Goal: Task Accomplishment & Management: Use online tool/utility

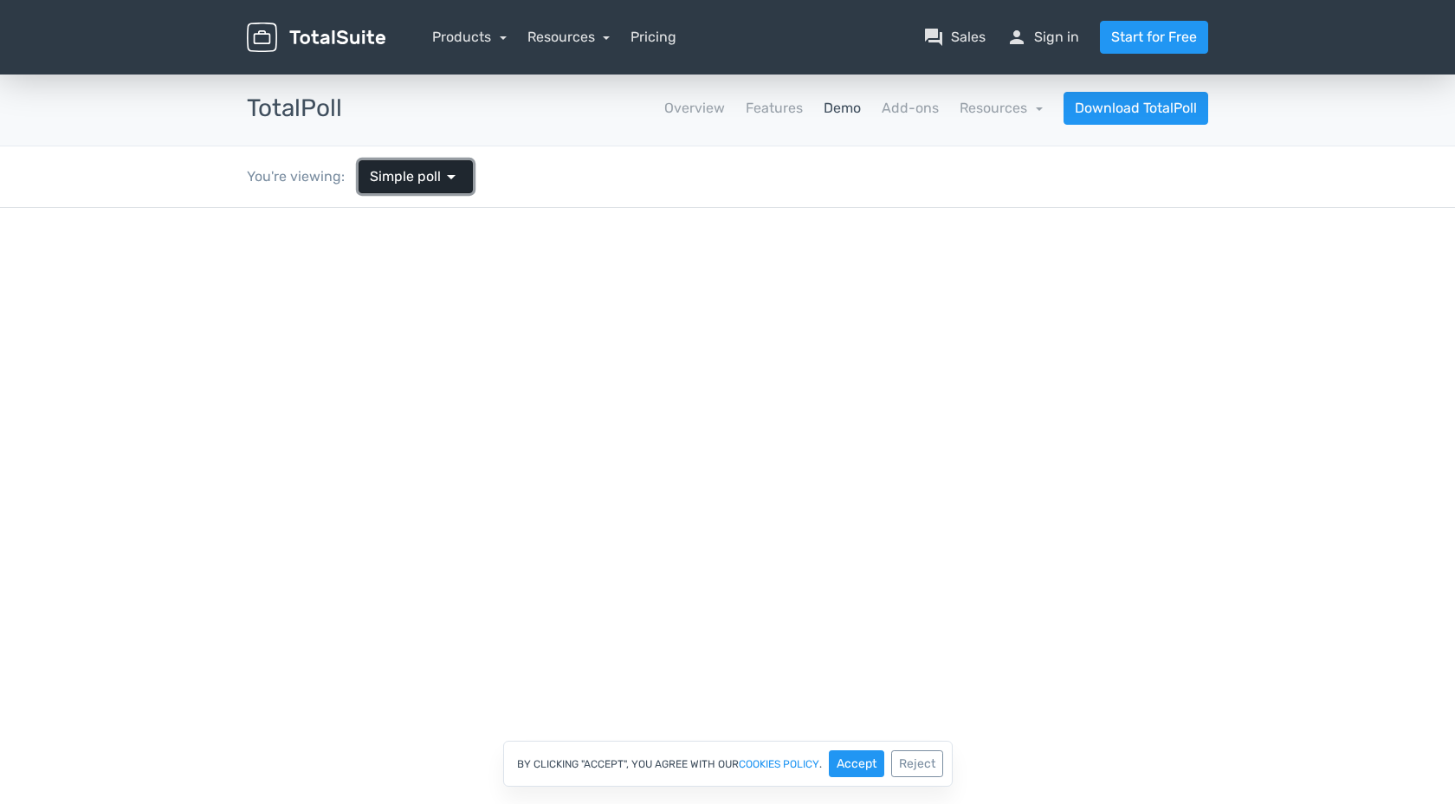
click at [410, 172] on span "Simple poll" at bounding box center [405, 176] width 71 height 21
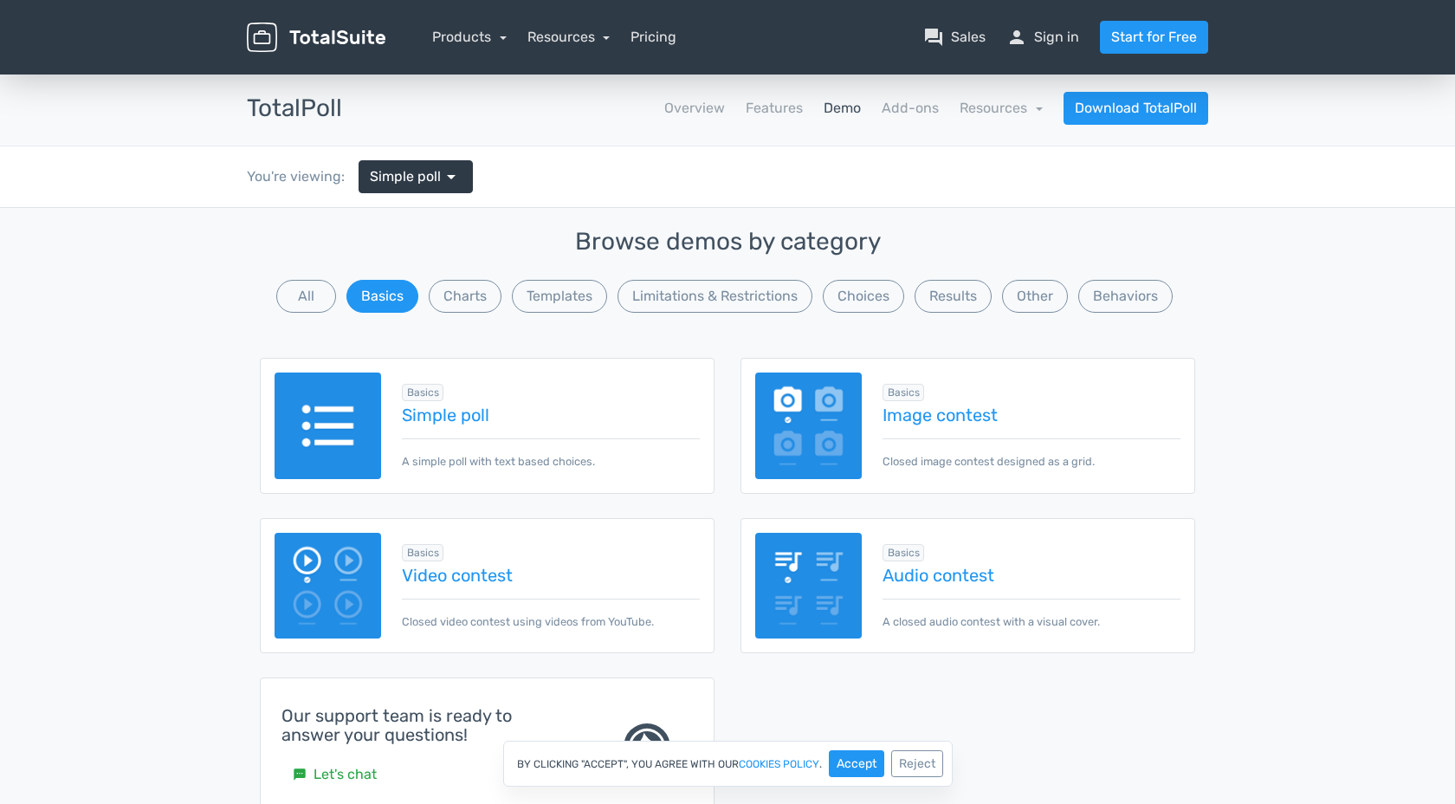
click at [547, 198] on div "You're viewing: Simple poll arrow_drop_down" at bounding box center [727, 176] width 987 height 61
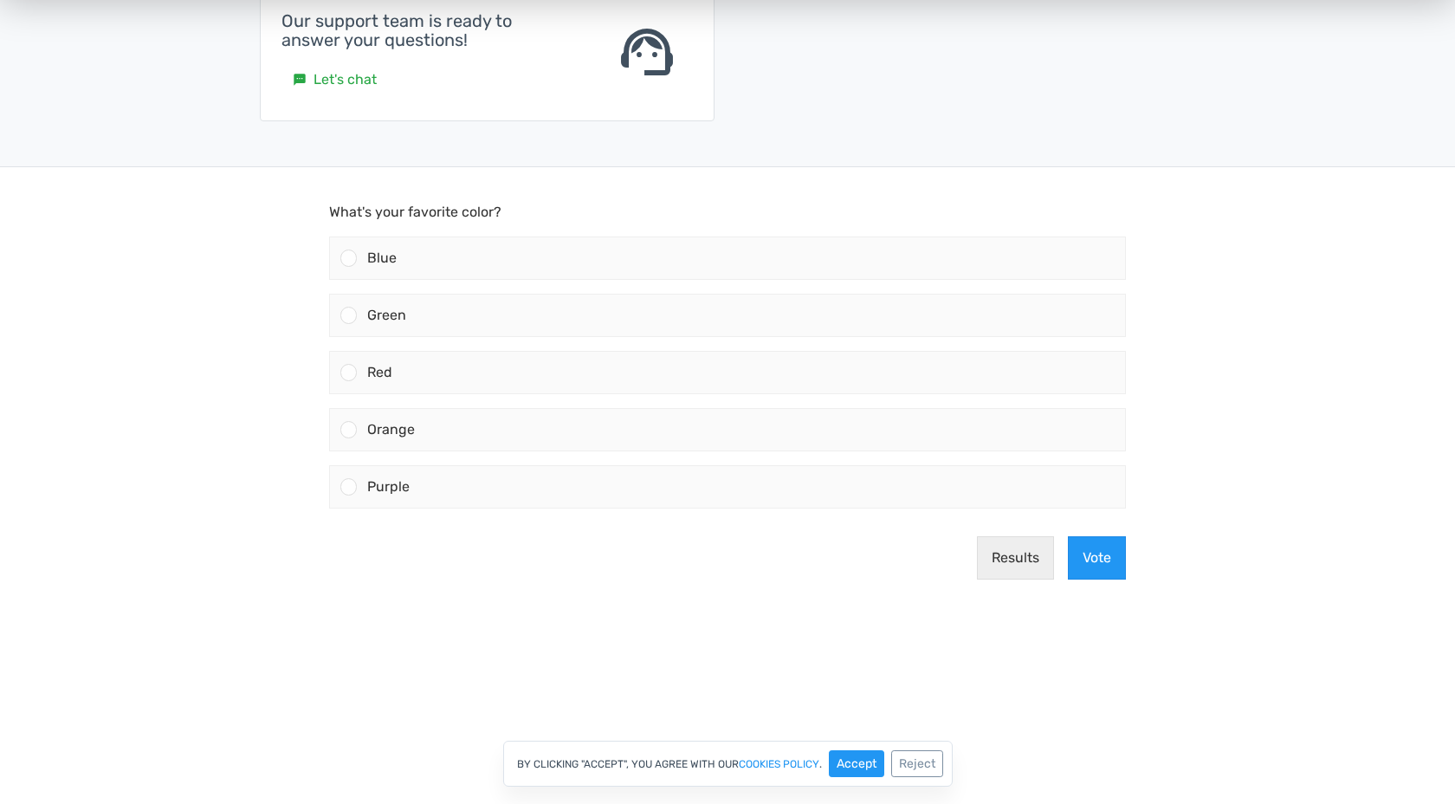
scroll to position [700, 0]
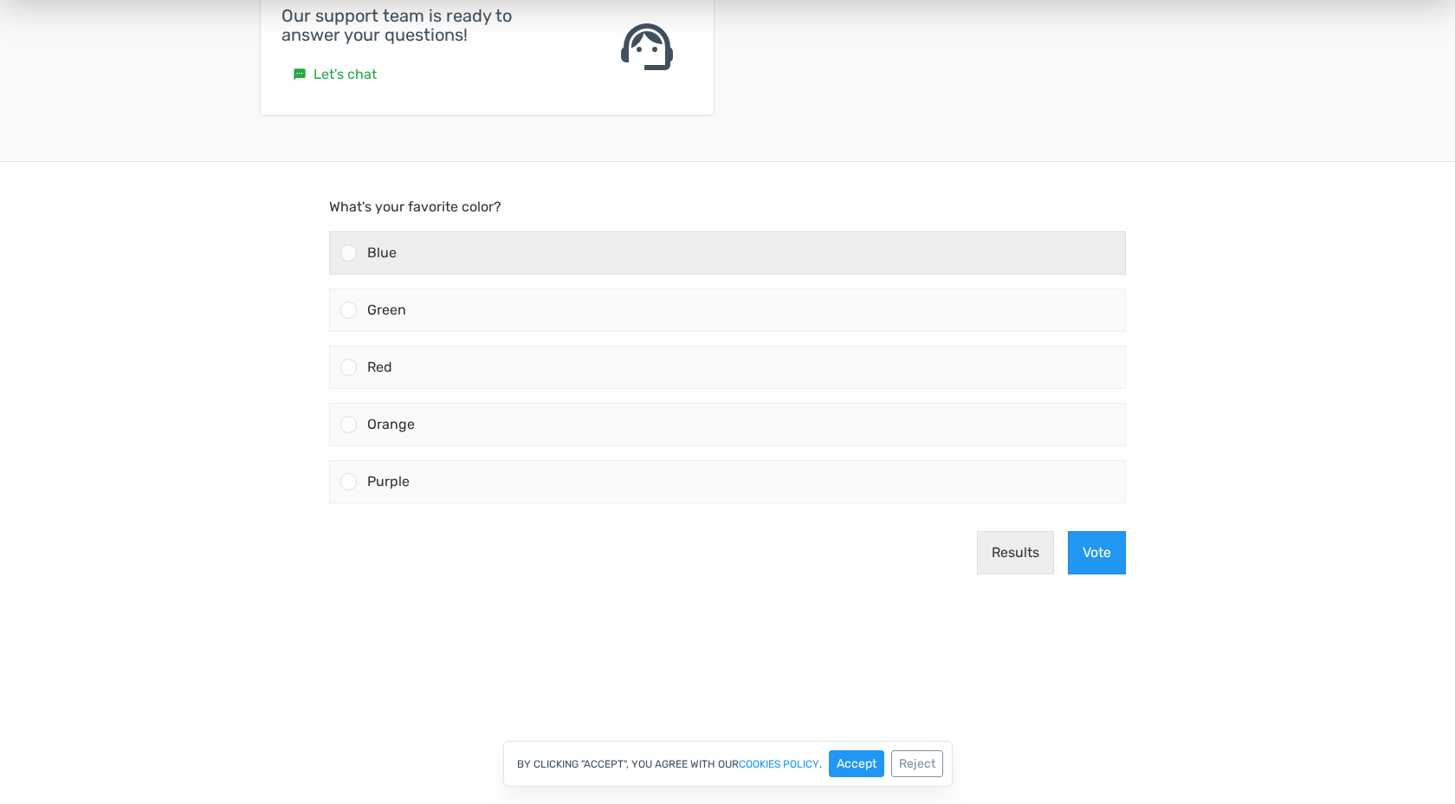
click at [428, 243] on div "Blue" at bounding box center [741, 253] width 768 height 42
click at [349, 253] on input "Blue" at bounding box center [349, 253] width 0 height 0
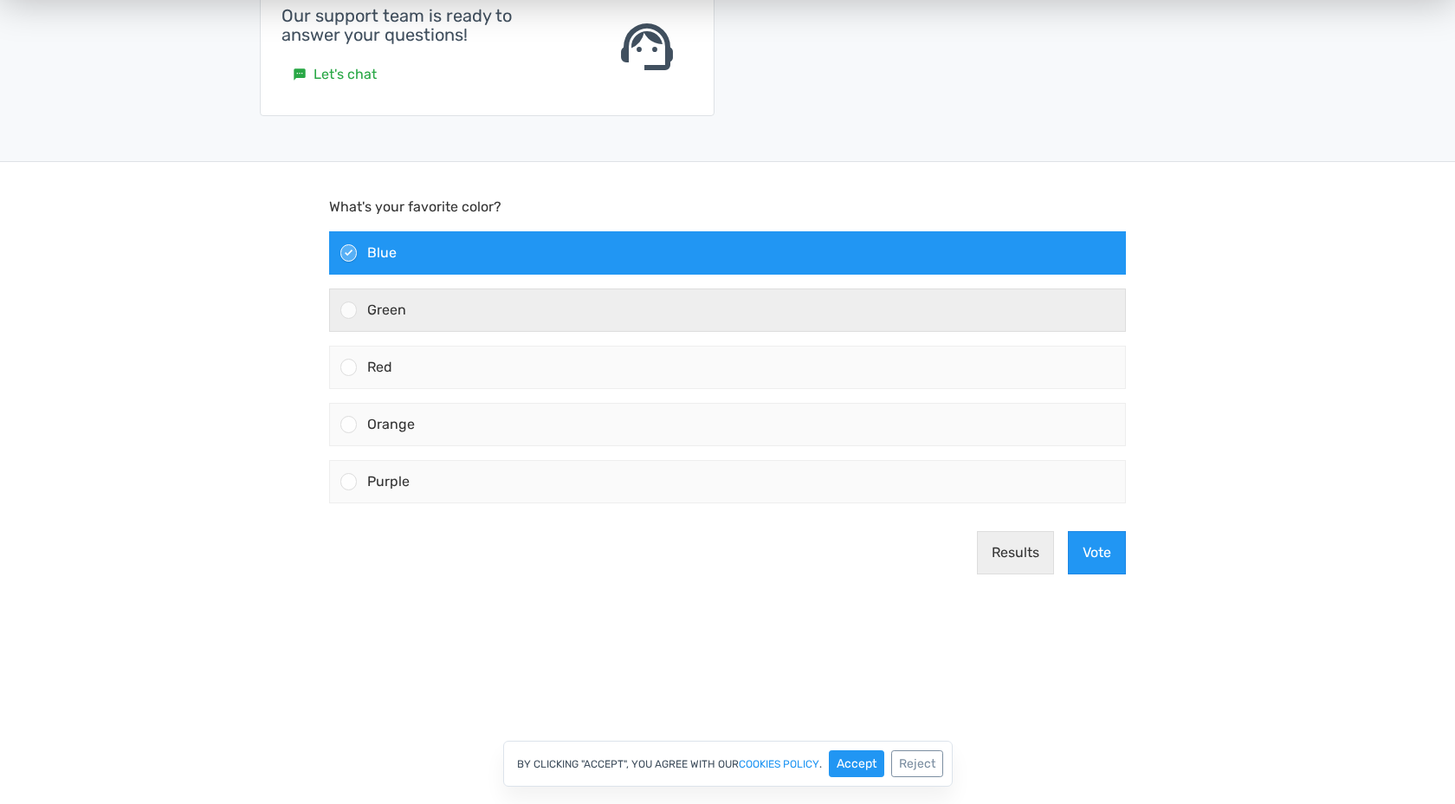
click at [460, 317] on div "Green" at bounding box center [741, 310] width 768 height 42
click at [349, 310] on input "Green" at bounding box center [349, 310] width 0 height 0
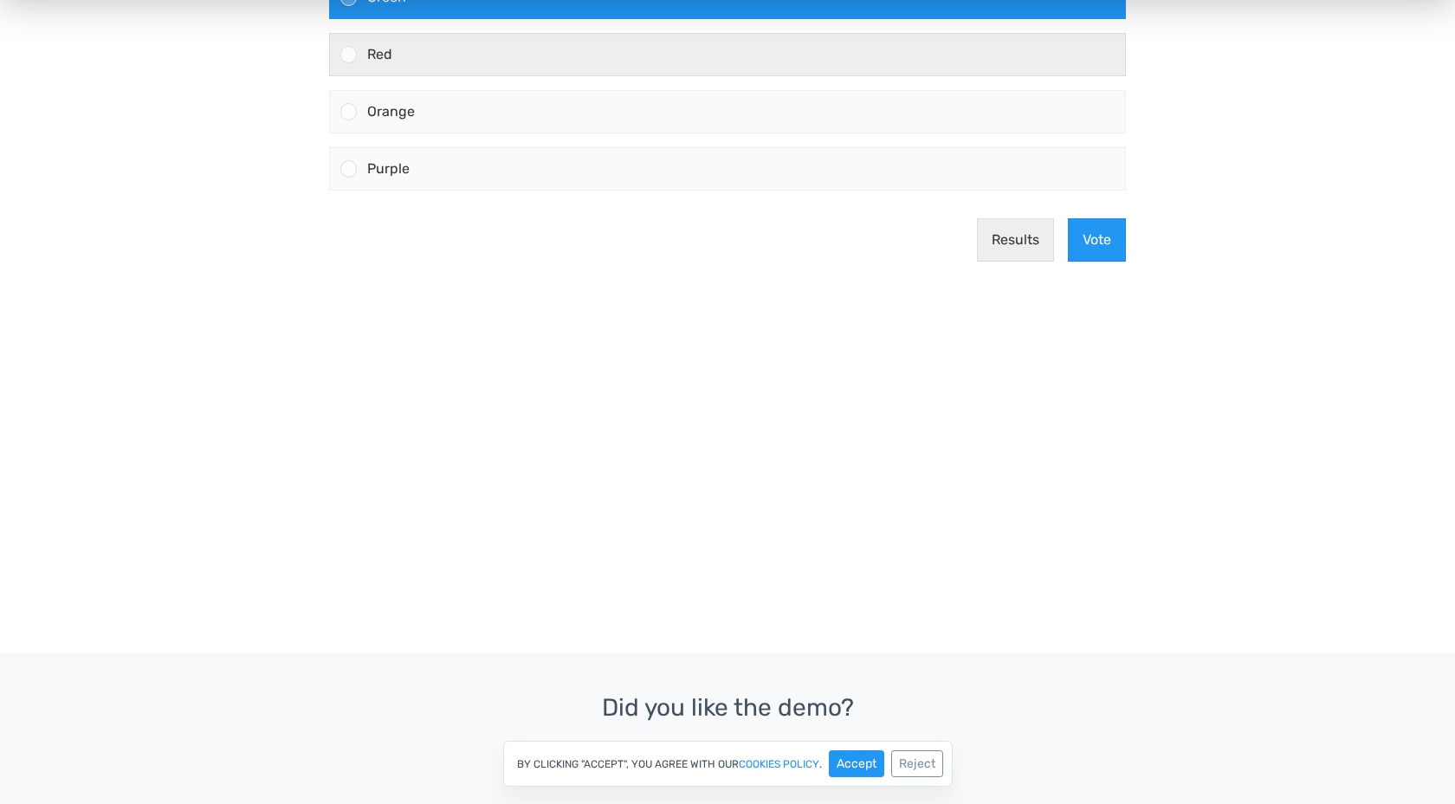
scroll to position [1010, 0]
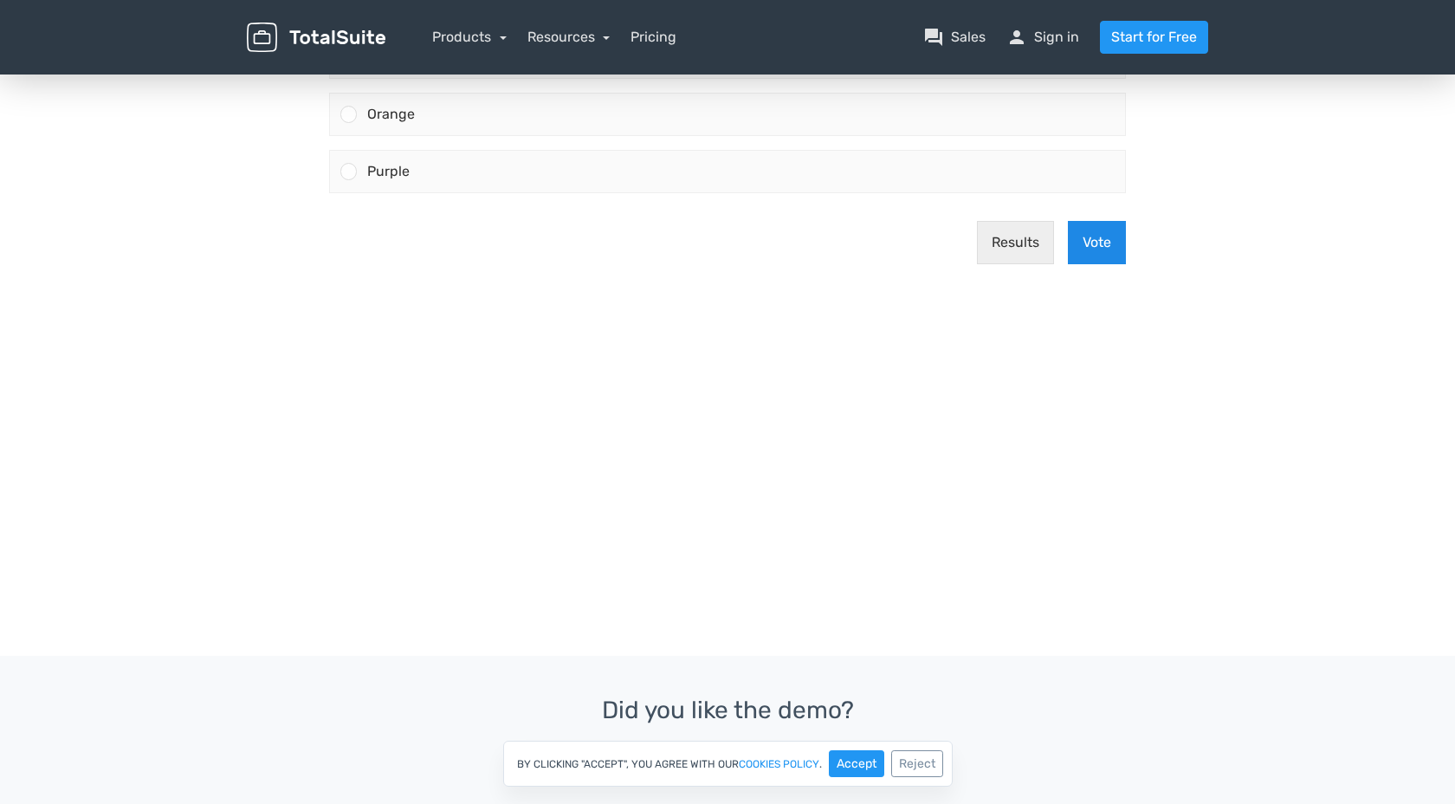
click at [1089, 255] on button "Vote" at bounding box center [1097, 243] width 58 height 43
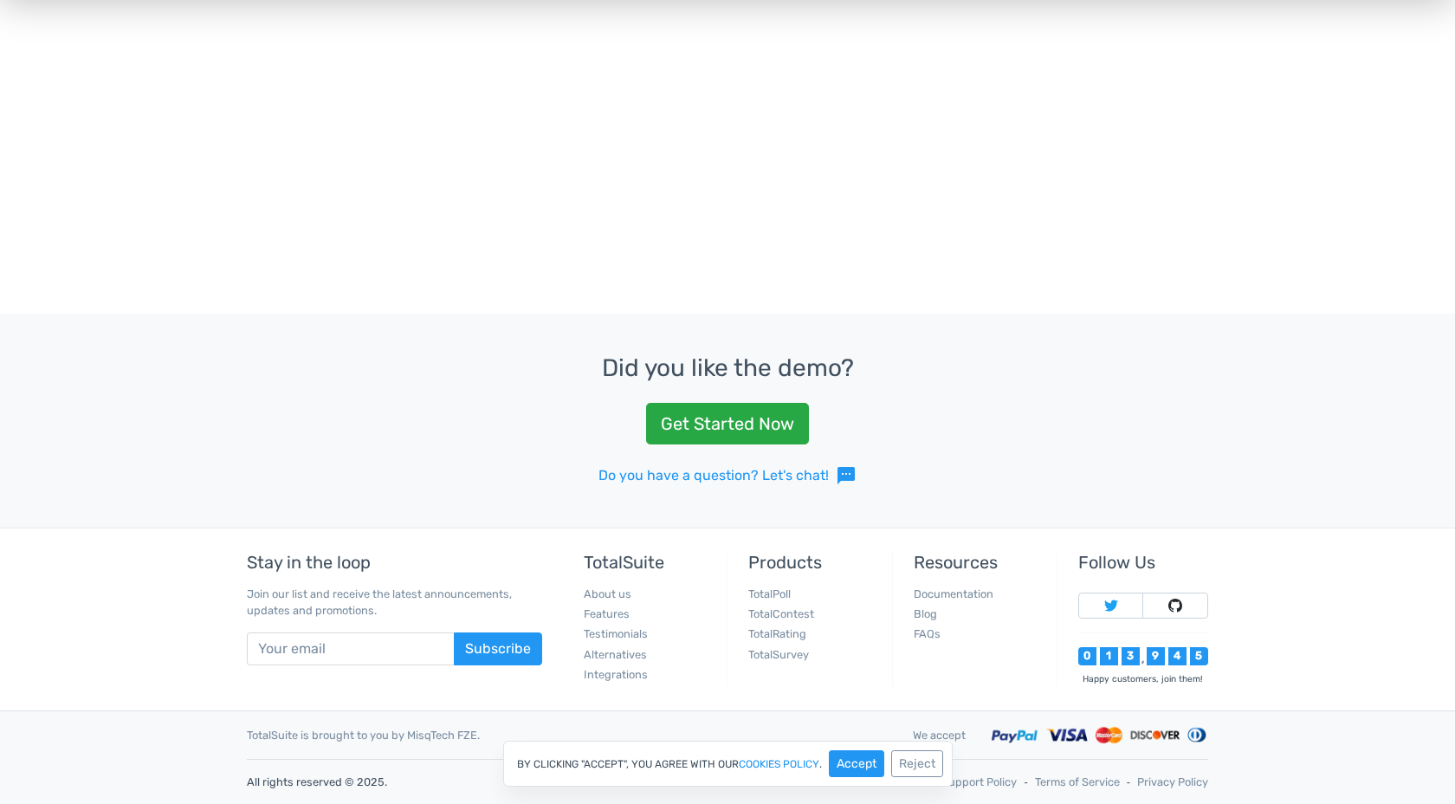
scroll to position [0, 0]
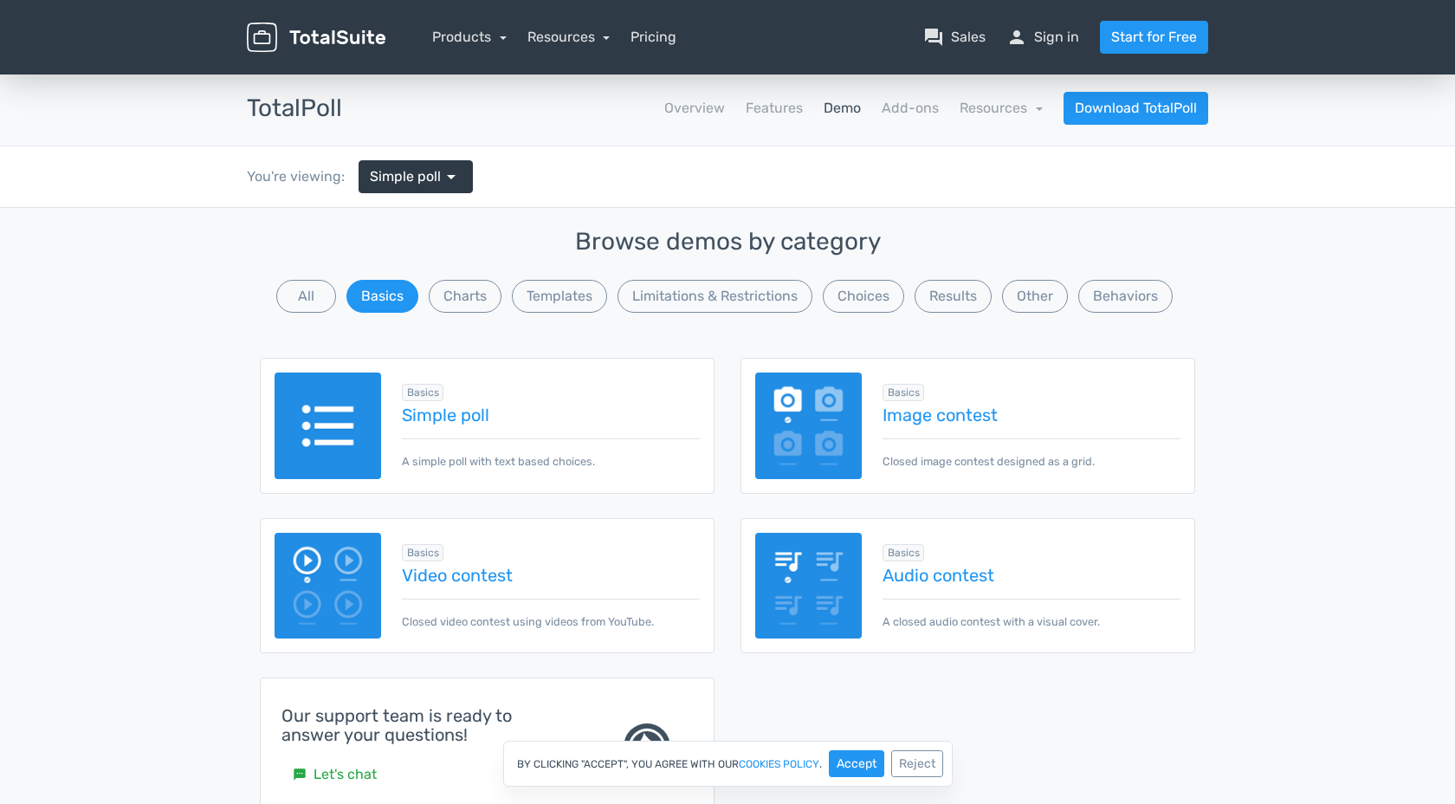
click at [323, 100] on h3 "TotalPoll" at bounding box center [294, 108] width 95 height 27
click at [482, 42] on link "Products" at bounding box center [469, 37] width 74 height 16
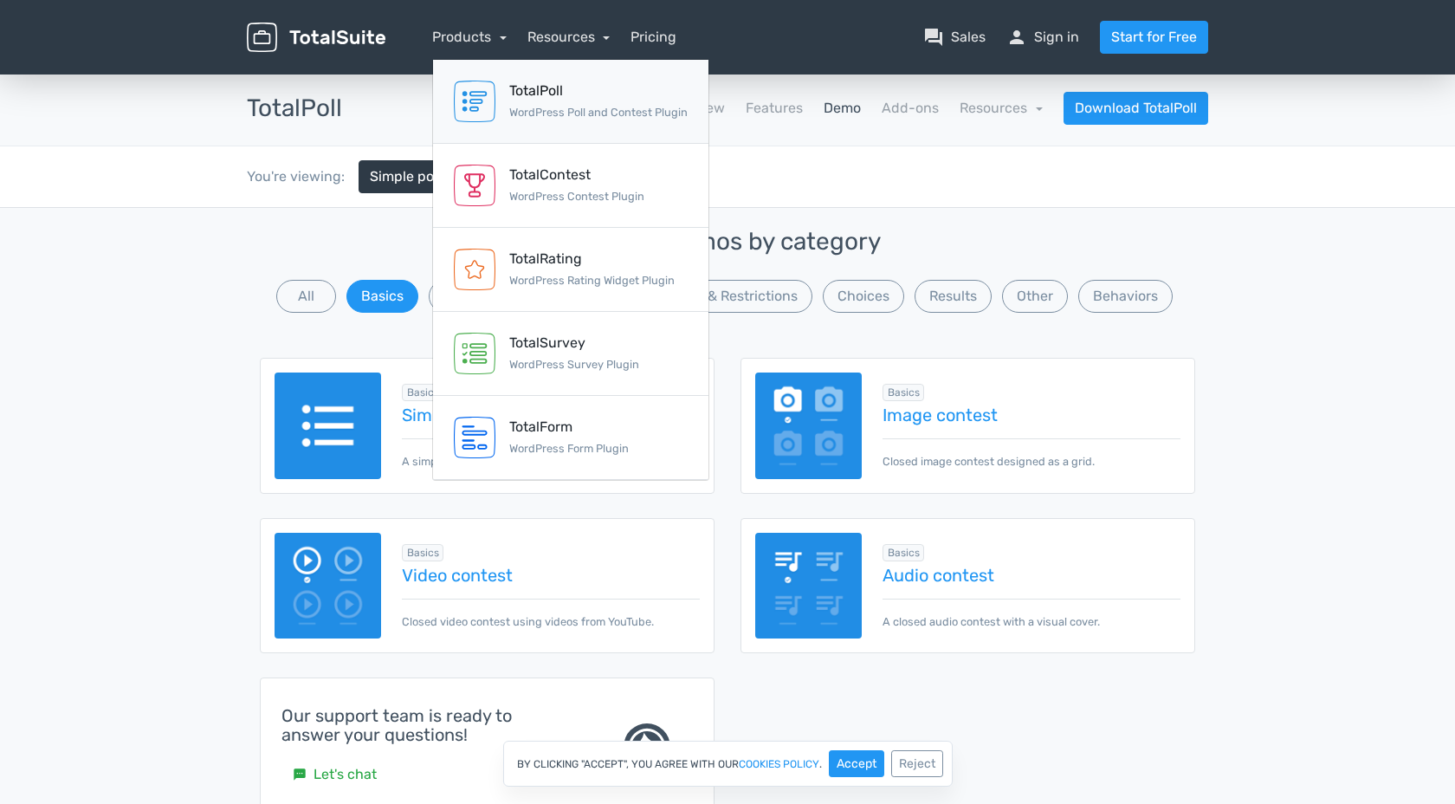
click at [558, 103] on div "TotalPoll WordPress Poll and Contest Plugin" at bounding box center [598, 102] width 178 height 42
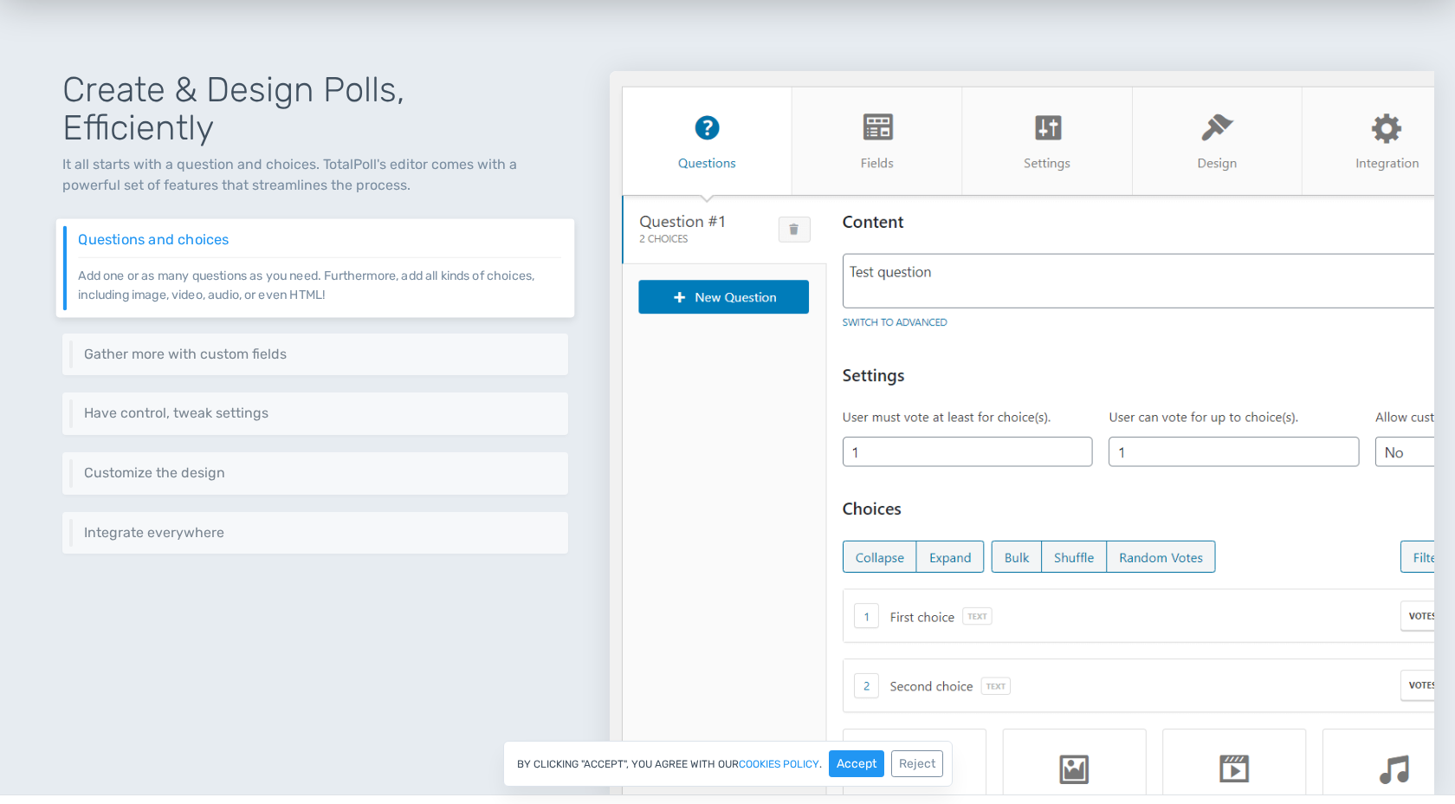
scroll to position [735, 0]
